Goal: Find specific page/section: Find specific page/section

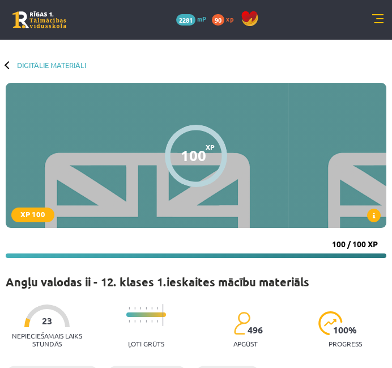
scroll to position [222, 0]
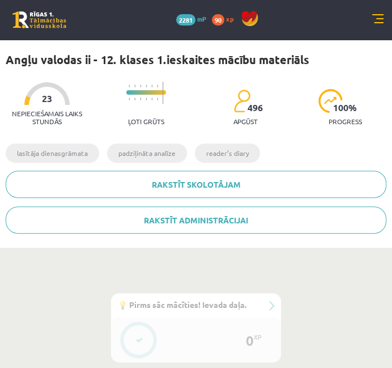
click at [18, 5] on div "0 Dāvanas 2281 mP 90 xp" at bounding box center [196, 20] width 392 height 40
click at [26, 17] on link at bounding box center [39, 19] width 54 height 17
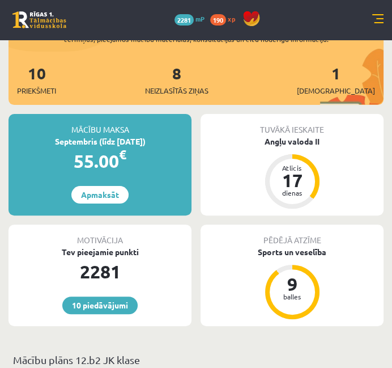
scroll to position [127, 0]
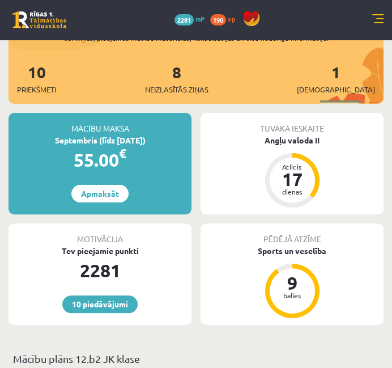
click at [372, 18] on link at bounding box center [377, 19] width 11 height 11
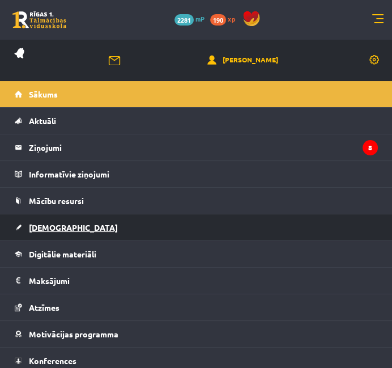
click at [30, 223] on span "[DEMOGRAPHIC_DATA]" at bounding box center [73, 227] width 89 height 10
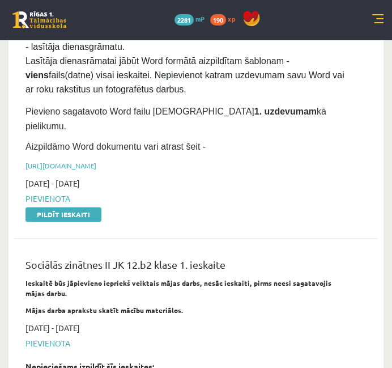
scroll to position [895, 0]
